Goal: Find contact information: Find contact information

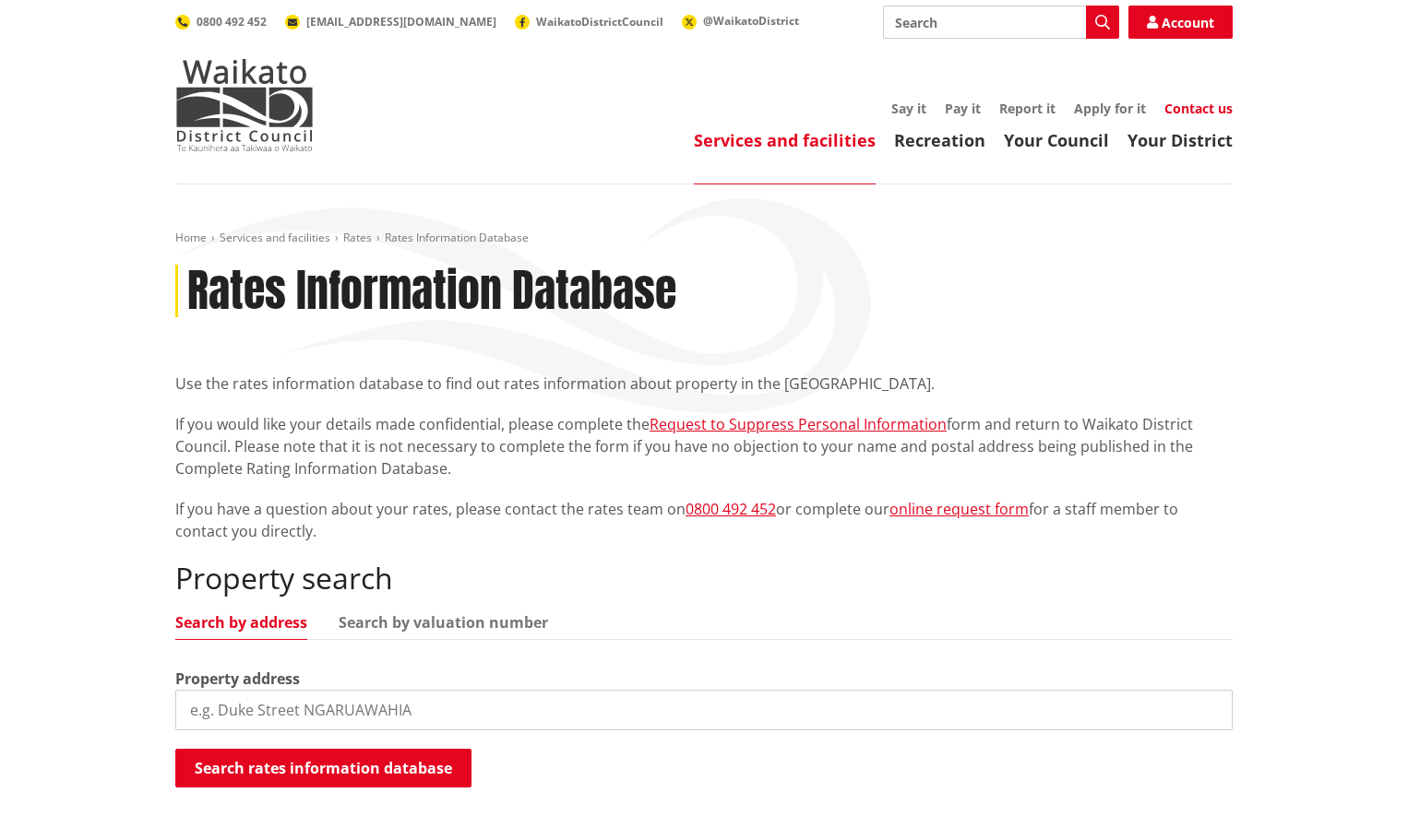
click at [1180, 111] on link "Contact us" at bounding box center [1198, 108] width 69 height 18
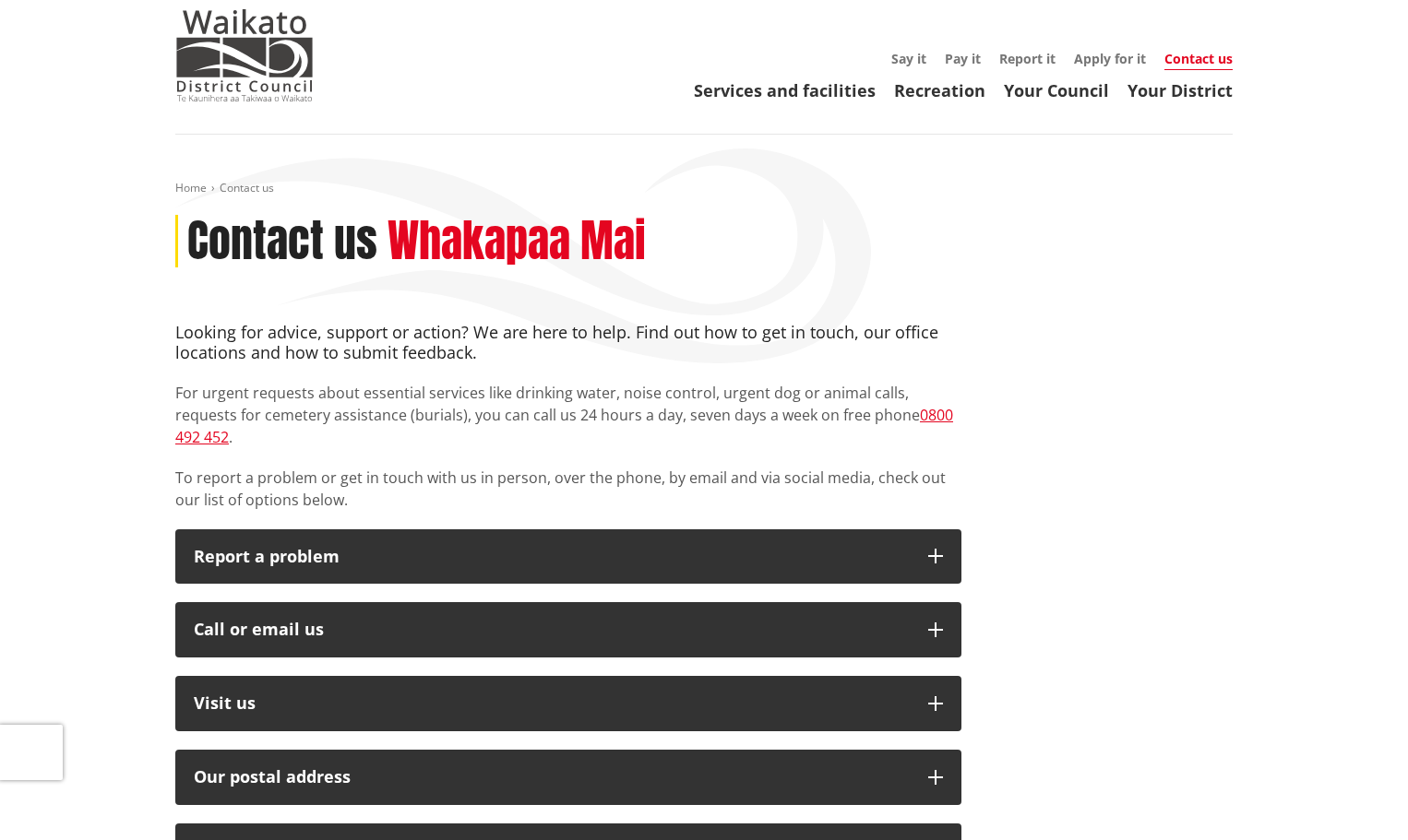
scroll to position [92, 0]
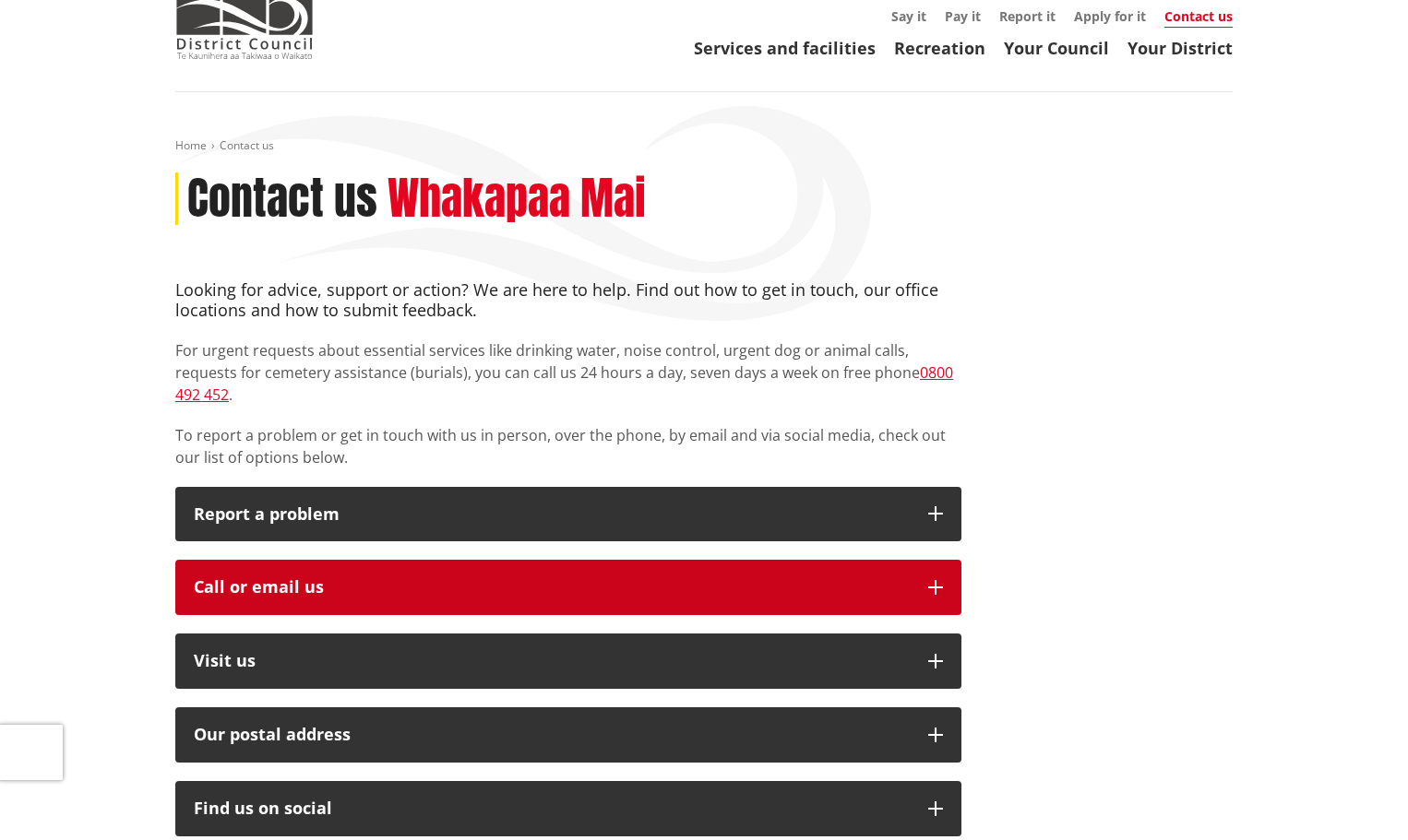
click at [936, 580] on icon "button" at bounding box center [936, 588] width 15 height 15
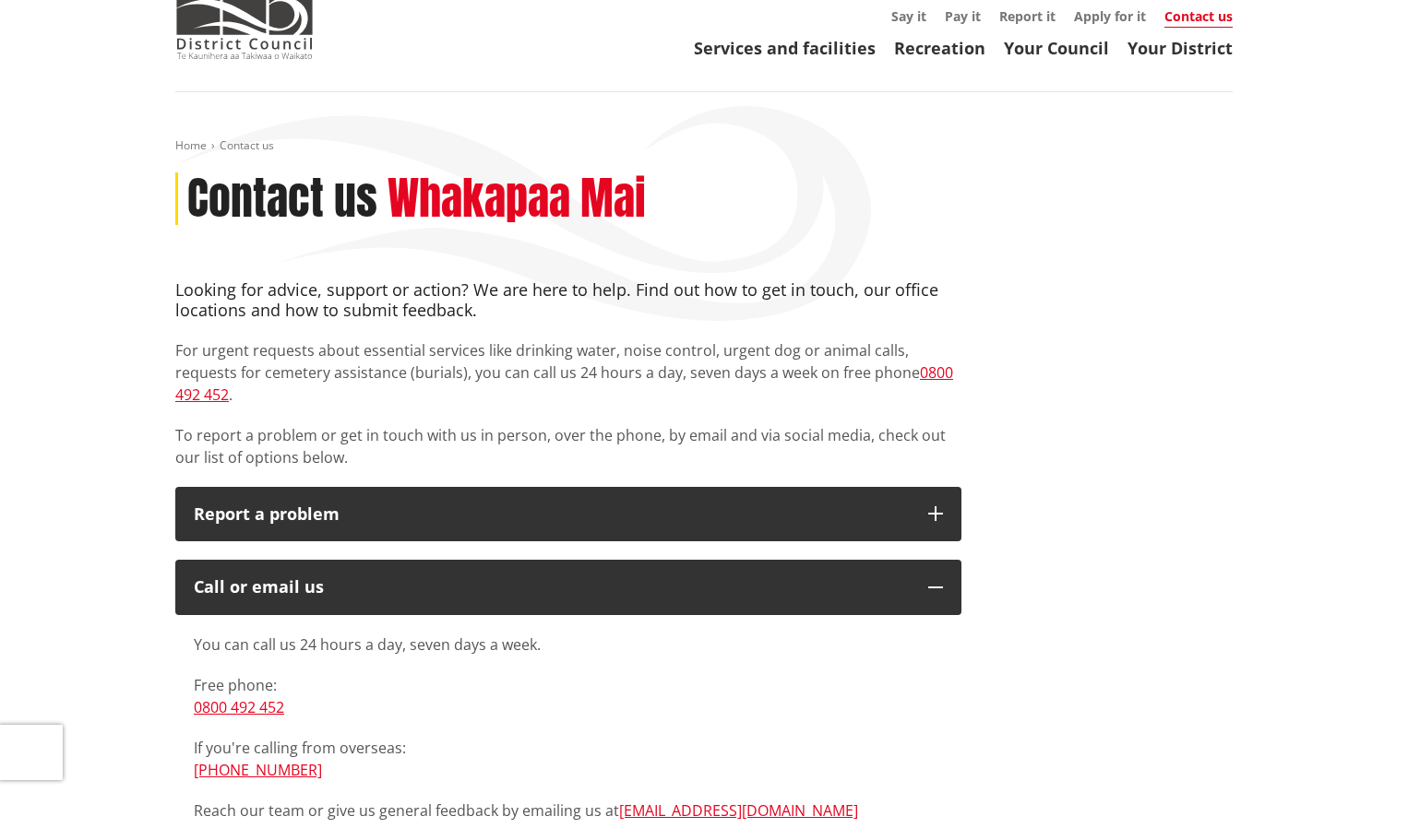
drag, startPoint x: 778, startPoint y: 793, endPoint x: 755, endPoint y: 797, distance: 23.3
click at [778, 800] on p "Reach our team or give us general feedback by emailing us at [EMAIL_ADDRESS][DO…" at bounding box center [568, 811] width 749 height 23
drag, startPoint x: 758, startPoint y: 790, endPoint x: 618, endPoint y: 795, distance: 140.1
click at [618, 800] on p "Reach our team or give us general feedback by emailing us at [EMAIL_ADDRESS][DO…" at bounding box center [568, 811] width 749 height 23
copy link "[EMAIL_ADDRESS][DOMAIN_NAME]"
